Goal: Navigation & Orientation: Find specific page/section

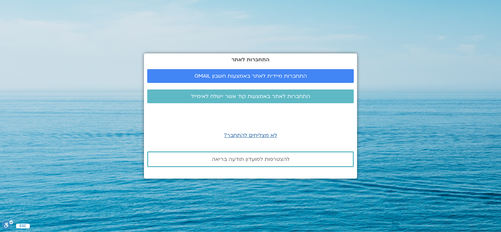
drag, startPoint x: 474, startPoint y: 95, endPoint x: 480, endPoint y: 89, distance: 8.4
click at [476, 95] on section "התחברות לאתר התחברות מיידית לאתר באמצעות חשבון GMAIL התחברות לאתר באמצעות קוד א…" at bounding box center [250, 116] width 501 height 232
click at [224, 95] on span "התחברות לאתר באמצעות קוד אשר יישלח לאימייל" at bounding box center [250, 97] width 119 height 6
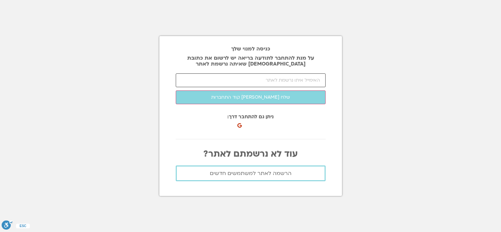
click at [227, 83] on input "email" at bounding box center [251, 81] width 150 height 14
type input "judgull@gmail.com"
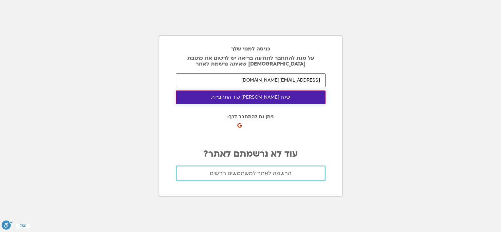
click at [236, 98] on button "שלח לי קוד התחברות" at bounding box center [251, 98] width 150 height 14
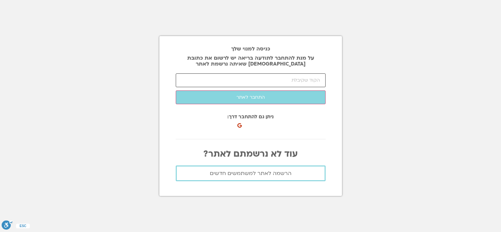
click at [320, 82] on input "number" at bounding box center [251, 81] width 150 height 14
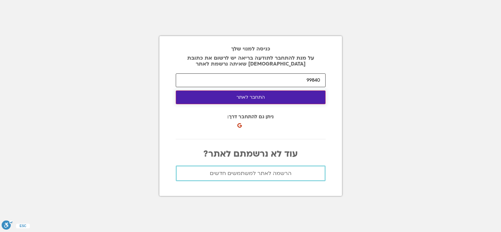
type input "99840"
click at [250, 97] on button "התחבר לאתר" at bounding box center [251, 98] width 150 height 14
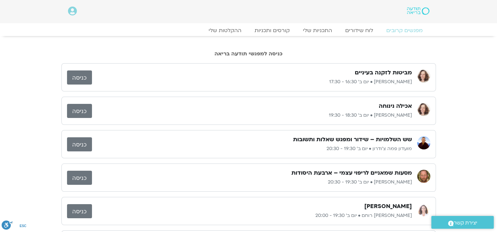
click at [77, 75] on link "כניסה" at bounding box center [79, 78] width 25 height 14
